Goal: Task Accomplishment & Management: Use online tool/utility

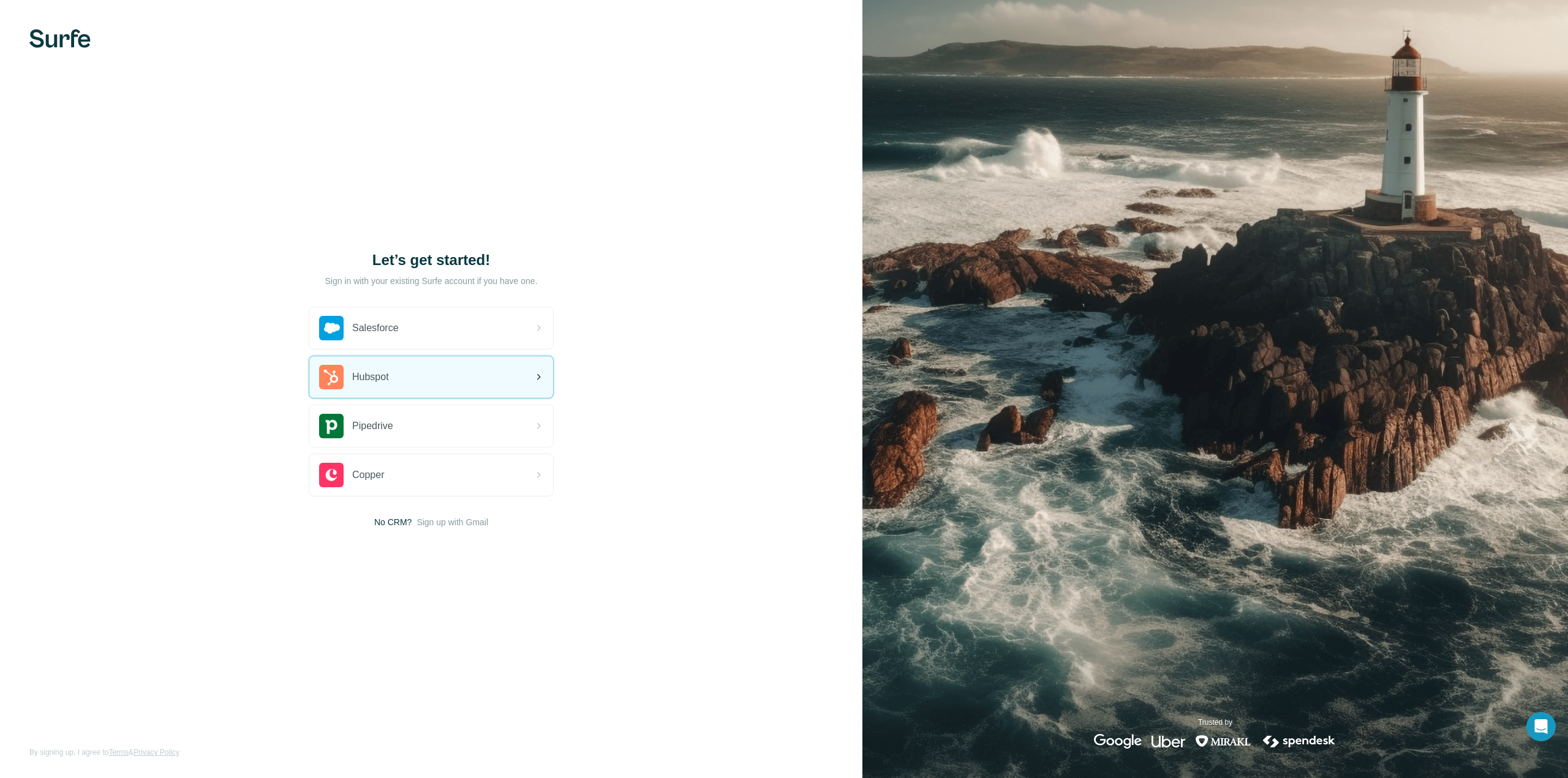
click at [485, 384] on div "Hubspot" at bounding box center [431, 377] width 244 height 42
